Goal: Task Accomplishment & Management: Manage account settings

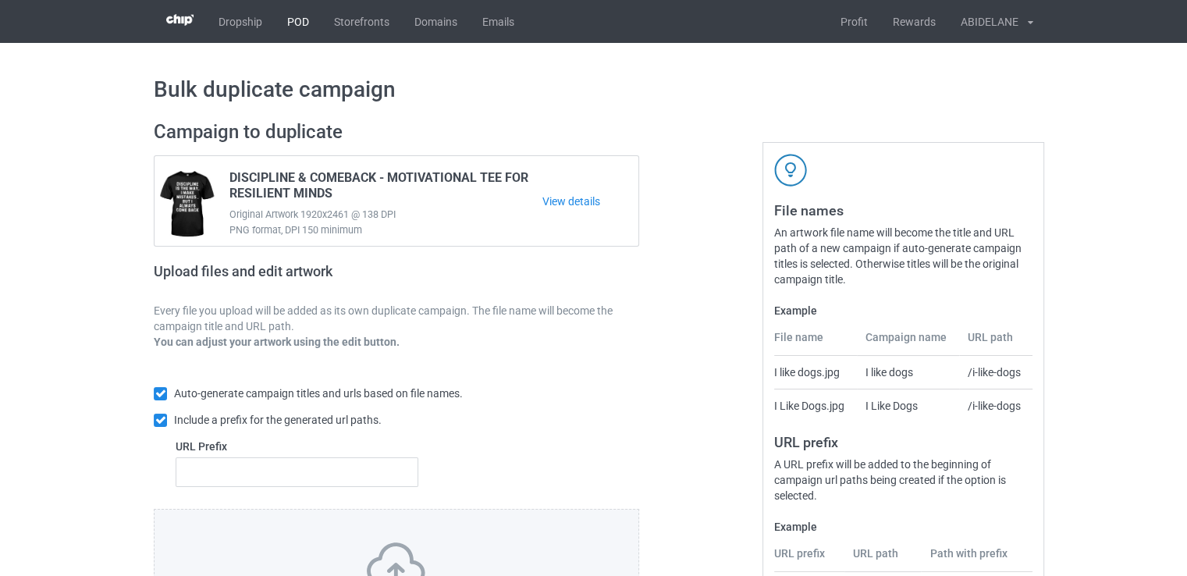
click at [293, 19] on link "POD" at bounding box center [298, 21] width 47 height 43
click at [999, 26] on div "ABIDELANE" at bounding box center [983, 21] width 70 height 39
click at [998, 58] on link "Settings" at bounding box center [1000, 56] width 65 height 28
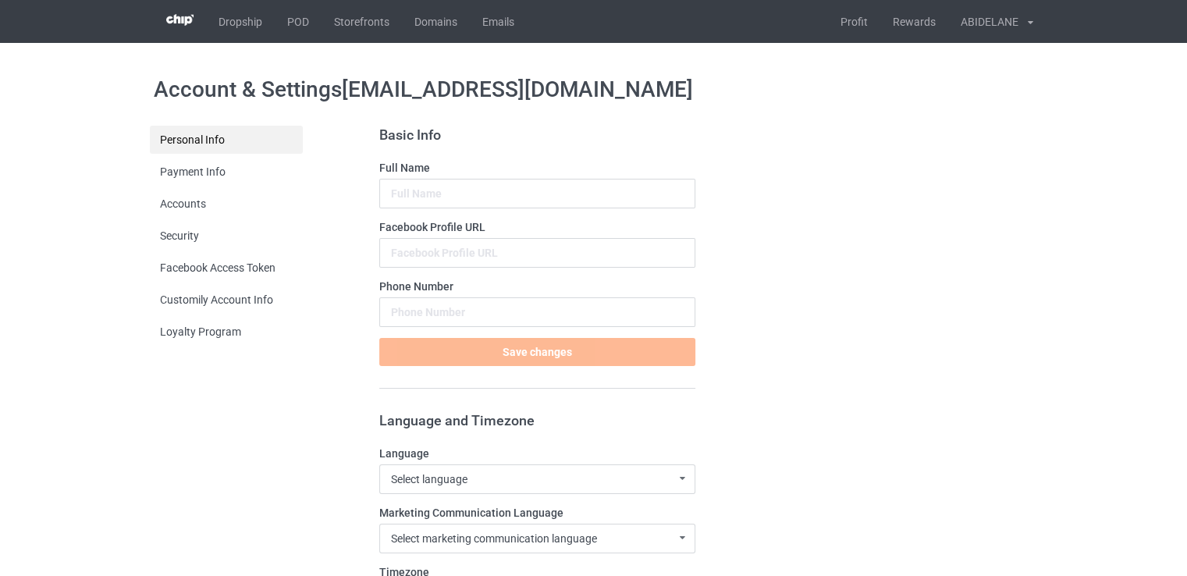
type input "ABIDELANE"
type input "[PHONE_NUMBER]"
type input "ABIDELANE"
type input "anfa"
type input "casablanca"
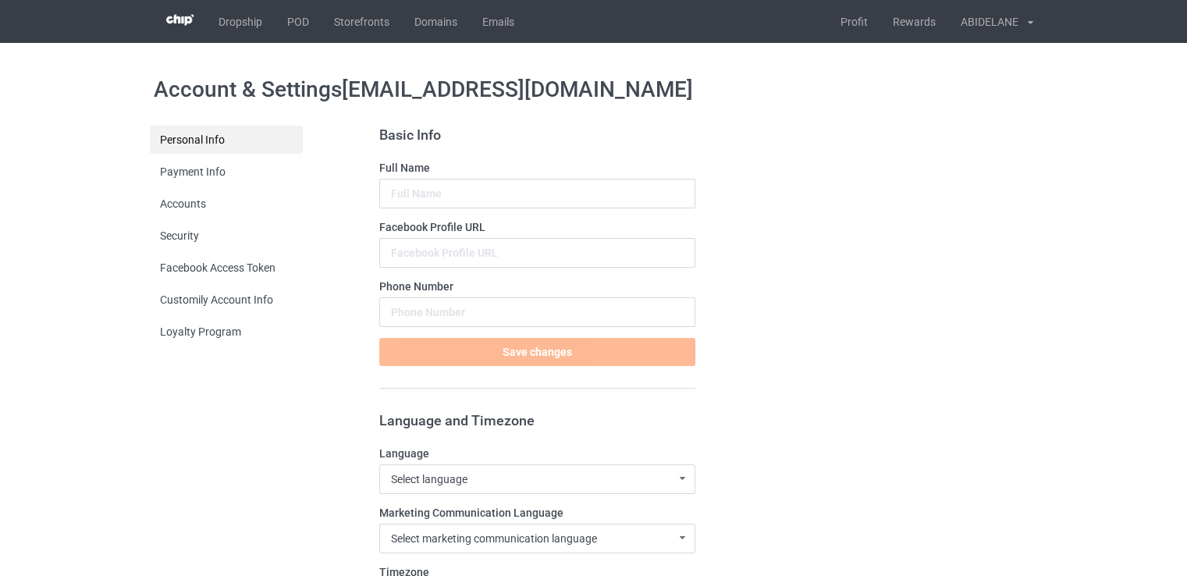
type input "20370"
